Goal: Navigation & Orientation: Find specific page/section

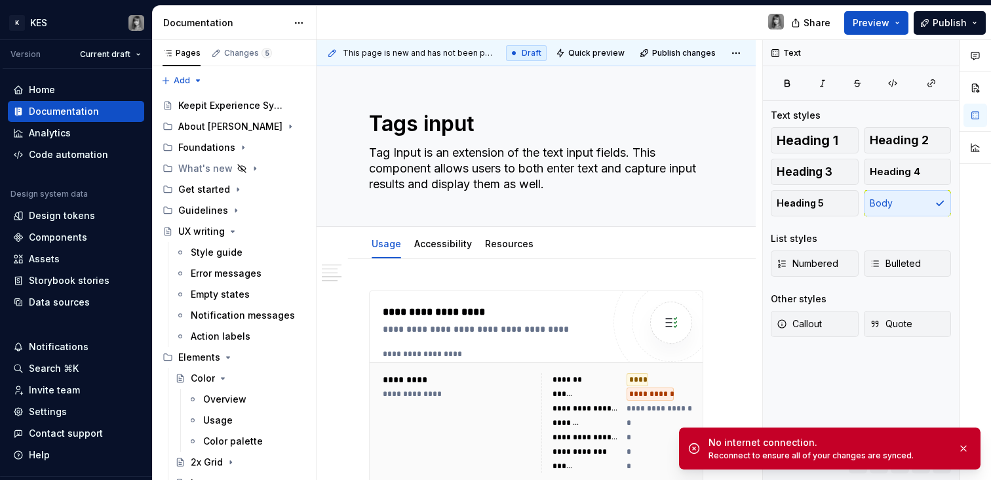
scroll to position [1240, 0]
